Goal: Task Accomplishment & Management: Complete application form

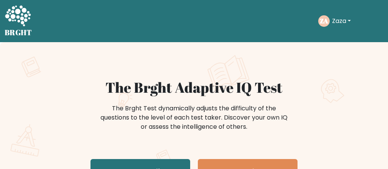
scroll to position [61, 0]
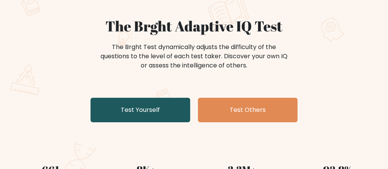
click at [151, 109] on link "Test Yourself" at bounding box center [140, 110] width 100 height 25
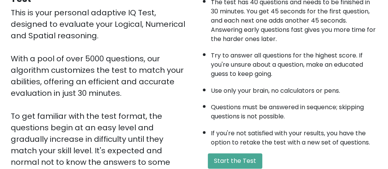
scroll to position [123, 0]
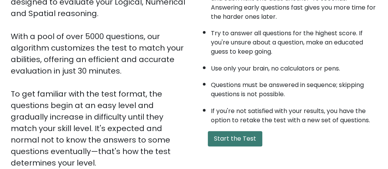
click at [239, 138] on button "Start the Test" at bounding box center [235, 138] width 54 height 15
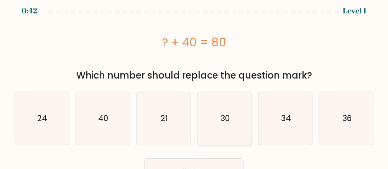
scroll to position [18, 0]
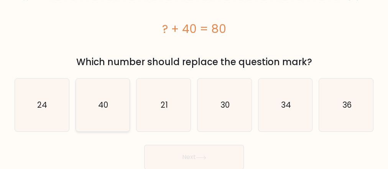
click at [103, 115] on icon "40" at bounding box center [102, 105] width 53 height 53
click at [194, 69] on input "b. 40" at bounding box center [194, 68] width 0 height 2
radio input "true"
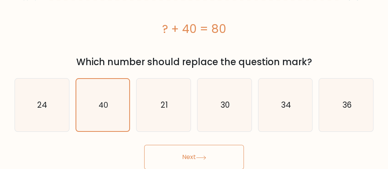
click at [193, 158] on button "Next" at bounding box center [194, 157] width 100 height 25
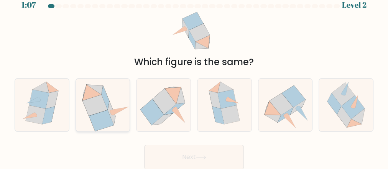
click at [103, 115] on icon at bounding box center [101, 120] width 25 height 21
click at [194, 77] on input "b." at bounding box center [194, 76] width 0 height 2
radio input "true"
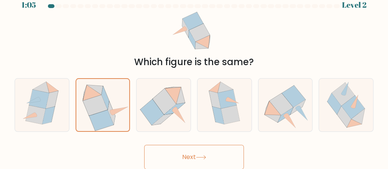
click at [194, 153] on button "Next" at bounding box center [194, 157] width 100 height 25
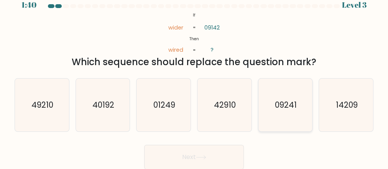
click at [287, 111] on icon "09241" at bounding box center [285, 105] width 53 height 53
click at [194, 77] on input "e. 09241" at bounding box center [194, 76] width 0 height 2
radio input "true"
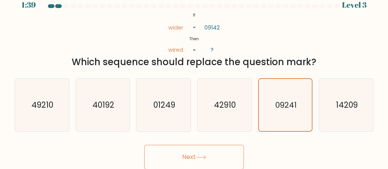
click at [194, 157] on button "Next" at bounding box center [194, 157] width 100 height 25
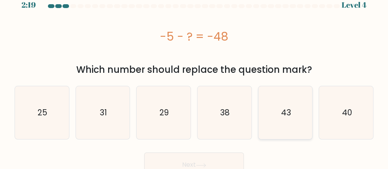
click at [279, 115] on icon "43" at bounding box center [285, 112] width 53 height 53
click at [194, 77] on input "e. 43" at bounding box center [194, 76] width 0 height 2
radio input "true"
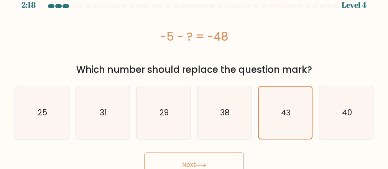
click at [197, 160] on button "Next" at bounding box center [194, 165] width 100 height 25
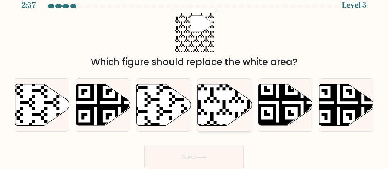
click at [210, 105] on icon at bounding box center [225, 104] width 54 height 41
click at [194, 77] on input "d." at bounding box center [194, 76] width 0 height 2
radio input "true"
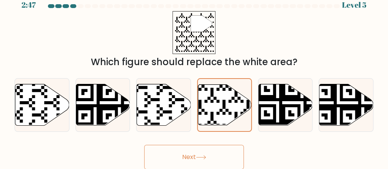
click at [194, 154] on button "Next" at bounding box center [194, 157] width 100 height 25
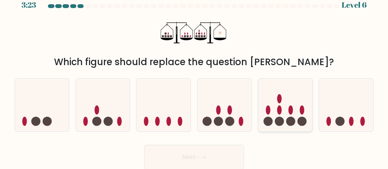
click at [279, 103] on ellipse at bounding box center [279, 98] width 5 height 9
click at [194, 77] on input "e." at bounding box center [194, 76] width 0 height 2
radio input "true"
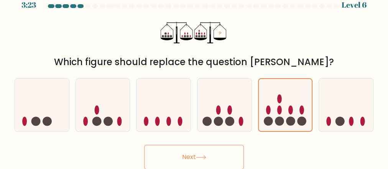
click at [206, 158] on icon at bounding box center [201, 157] width 10 height 4
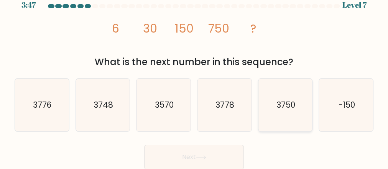
click at [280, 104] on text "3750" at bounding box center [285, 104] width 19 height 11
click at [194, 77] on input "e. 3750" at bounding box center [194, 76] width 0 height 2
radio input "true"
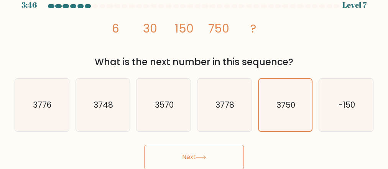
click at [199, 156] on icon at bounding box center [201, 157] width 10 height 4
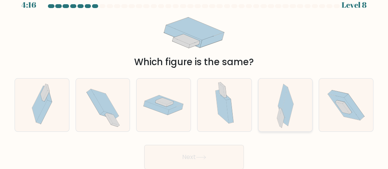
click at [281, 116] on icon at bounding box center [281, 118] width 5 height 18
click at [194, 77] on input "e." at bounding box center [194, 76] width 0 height 2
radio input "true"
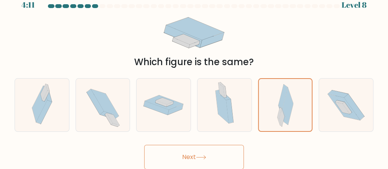
click at [200, 153] on button "Next" at bounding box center [194, 157] width 100 height 25
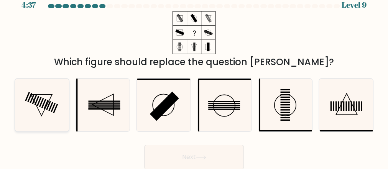
click at [46, 109] on icon at bounding box center [41, 105] width 53 height 53
click at [194, 77] on input "a." at bounding box center [194, 76] width 0 height 2
radio input "true"
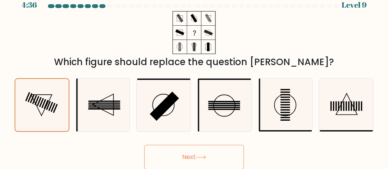
click at [192, 153] on button "Next" at bounding box center [194, 157] width 100 height 25
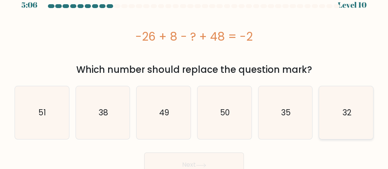
click at [338, 117] on icon "32" at bounding box center [346, 112] width 53 height 53
click at [194, 77] on input "f. 32" at bounding box center [194, 76] width 0 height 2
radio input "true"
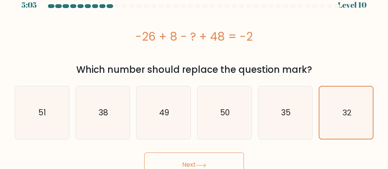
click at [203, 162] on button "Next" at bounding box center [194, 165] width 100 height 25
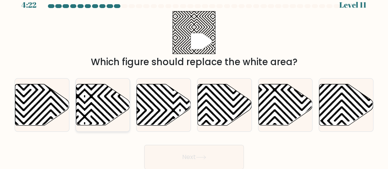
click at [97, 108] on icon at bounding box center [84, 123] width 109 height 109
click at [194, 77] on input "b." at bounding box center [194, 76] width 0 height 2
radio input "true"
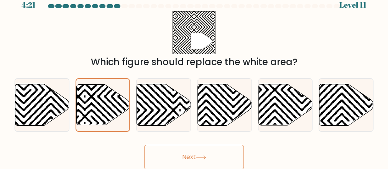
click at [192, 153] on button "Next" at bounding box center [194, 157] width 100 height 25
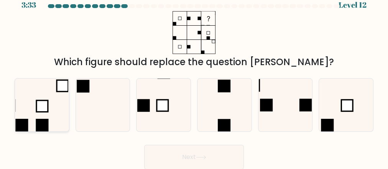
click at [43, 105] on rect at bounding box center [41, 105] width 11 height 11
click at [194, 77] on input "a." at bounding box center [194, 76] width 0 height 2
radio input "true"
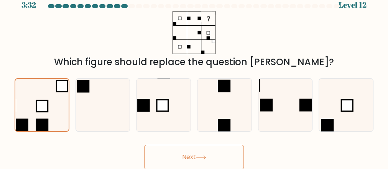
click at [210, 159] on button "Next" at bounding box center [194, 157] width 100 height 25
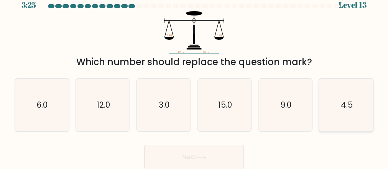
click at [336, 110] on icon "4.5" at bounding box center [346, 105] width 53 height 53
click at [194, 77] on input "f. 4.5" at bounding box center [194, 76] width 0 height 2
radio input "true"
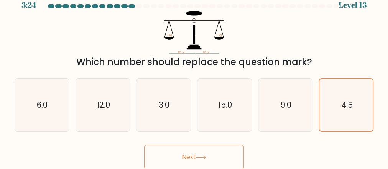
click at [205, 154] on button "Next" at bounding box center [194, 157] width 100 height 25
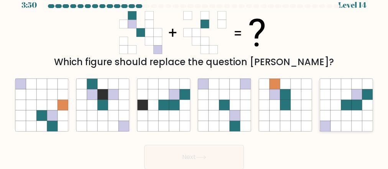
click at [343, 118] on icon at bounding box center [346, 115] width 10 height 10
click at [194, 77] on input "f." at bounding box center [194, 76] width 0 height 2
radio input "true"
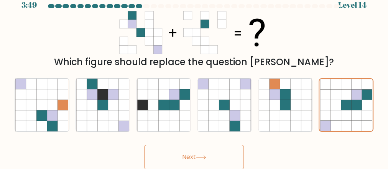
click at [196, 160] on button "Next" at bounding box center [194, 157] width 100 height 25
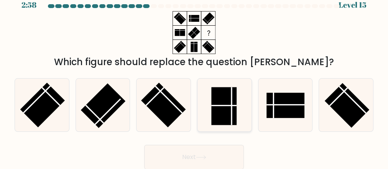
click at [235, 105] on line at bounding box center [223, 105] width 25 height 0
click at [194, 77] on input "d." at bounding box center [194, 76] width 0 height 2
radio input "true"
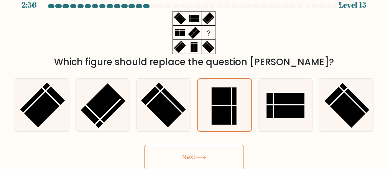
click at [197, 161] on button "Next" at bounding box center [194, 157] width 100 height 25
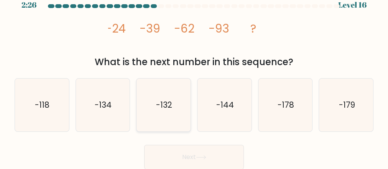
click at [161, 108] on text "-132" at bounding box center [164, 104] width 16 height 11
click at [194, 77] on input "c. -132" at bounding box center [194, 76] width 0 height 2
radio input "true"
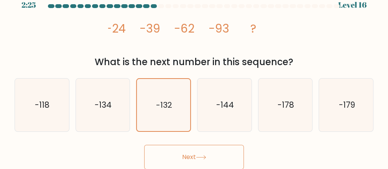
click at [208, 160] on button "Next" at bounding box center [194, 157] width 100 height 25
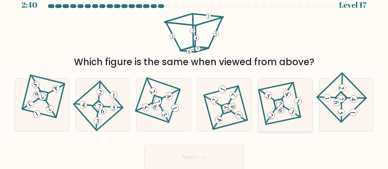
click at [282, 120] on icon at bounding box center [285, 105] width 37 height 42
click at [194, 77] on input "e." at bounding box center [194, 76] width 0 height 2
radio input "true"
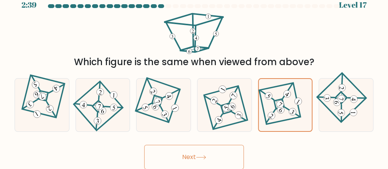
click at [204, 159] on icon at bounding box center [201, 157] width 10 height 4
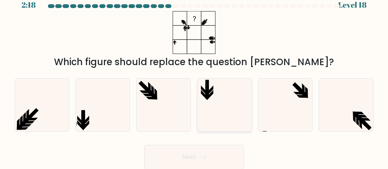
click at [209, 110] on icon at bounding box center [224, 105] width 53 height 53
click at [194, 77] on input "d." at bounding box center [194, 76] width 0 height 2
radio input "true"
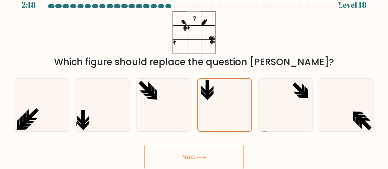
click at [194, 158] on button "Next" at bounding box center [194, 157] width 100 height 25
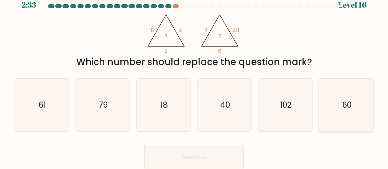
click at [346, 104] on text "60" at bounding box center [346, 104] width 9 height 11
click at [194, 77] on input "f. 60" at bounding box center [194, 76] width 0 height 2
radio input "true"
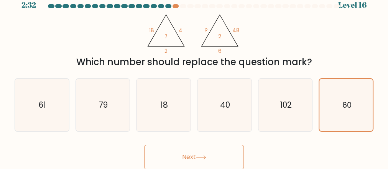
click at [197, 150] on button "Next" at bounding box center [194, 157] width 100 height 25
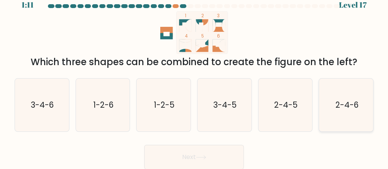
click at [356, 112] on icon "2-4-6" at bounding box center [346, 105] width 53 height 53
click at [194, 77] on input "f. 2-4-6" at bounding box center [194, 76] width 0 height 2
radio input "true"
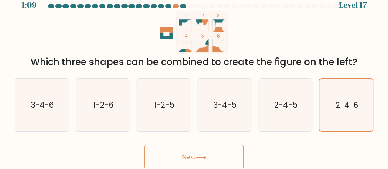
click at [209, 152] on button "Next" at bounding box center [194, 157] width 100 height 25
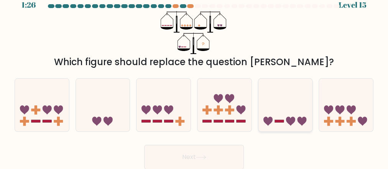
click at [286, 117] on icon at bounding box center [285, 105] width 54 height 45
click at [194, 77] on input "e." at bounding box center [194, 76] width 0 height 2
radio input "true"
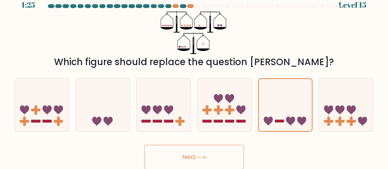
click at [215, 152] on button "Next" at bounding box center [194, 157] width 100 height 25
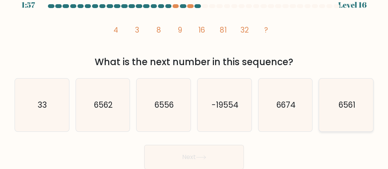
click at [343, 114] on icon "6561" at bounding box center [346, 105] width 53 height 53
click at [194, 77] on input "f. 6561" at bounding box center [194, 76] width 0 height 2
radio input "true"
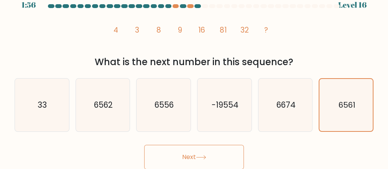
click at [195, 153] on button "Next" at bounding box center [194, 157] width 100 height 25
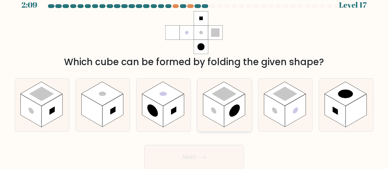
click at [234, 115] on circle at bounding box center [234, 110] width 11 height 17
click at [194, 77] on input "d." at bounding box center [194, 76] width 0 height 2
radio input "true"
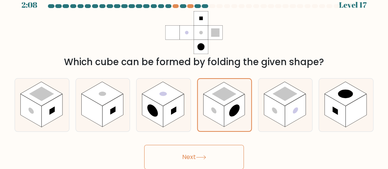
click at [201, 151] on button "Next" at bounding box center [194, 157] width 100 height 25
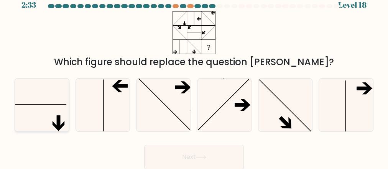
click at [55, 106] on icon at bounding box center [41, 105] width 53 height 53
click at [194, 77] on input "a." at bounding box center [194, 76] width 0 height 2
radio input "true"
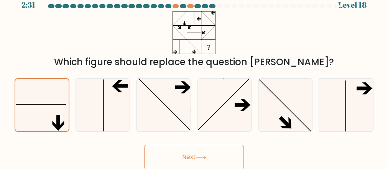
click at [194, 161] on button "Next" at bounding box center [194, 157] width 100 height 25
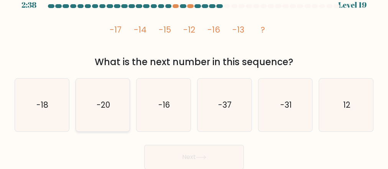
click at [115, 112] on icon "-20" at bounding box center [102, 105] width 53 height 53
click at [194, 77] on input "b. -20" at bounding box center [194, 76] width 0 height 2
radio input "true"
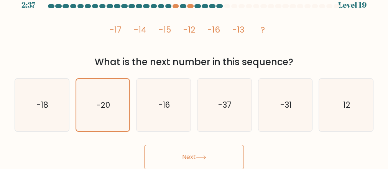
click at [206, 154] on button "Next" at bounding box center [194, 157] width 100 height 25
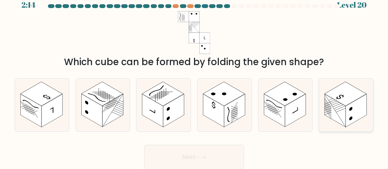
click at [341, 106] on line at bounding box center [338, 106] width 9 height 15
click at [194, 77] on input "f." at bounding box center [194, 76] width 0 height 2
radio input "true"
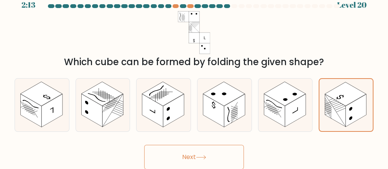
click at [196, 158] on button "Next" at bounding box center [194, 157] width 100 height 25
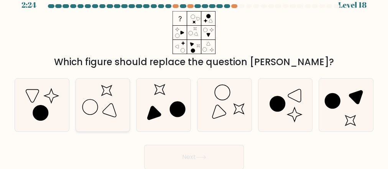
click at [113, 109] on icon at bounding box center [102, 105] width 53 height 53
click at [194, 77] on input "b." at bounding box center [194, 76] width 0 height 2
radio input "true"
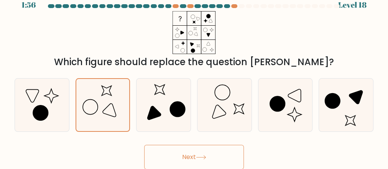
click at [201, 152] on button "Next" at bounding box center [194, 157] width 100 height 25
